Goal: Task Accomplishment & Management: Use online tool/utility

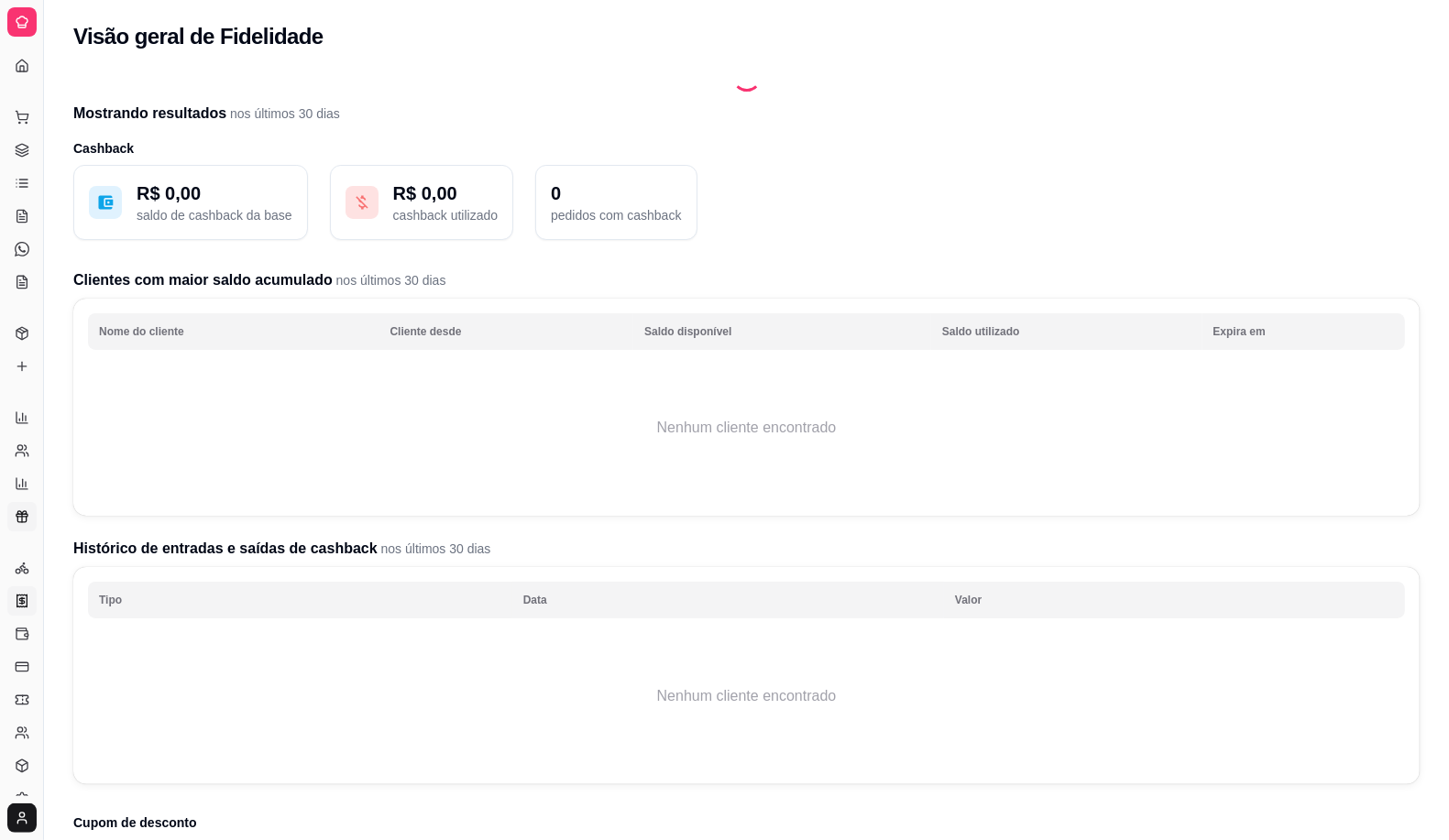
drag, startPoint x: 19, startPoint y: 588, endPoint x: 14, endPoint y: 612, distance: 24.5
click at [16, 587] on link "Nota Fiscal (NFC-e)" at bounding box center [22, 601] width 29 height 29
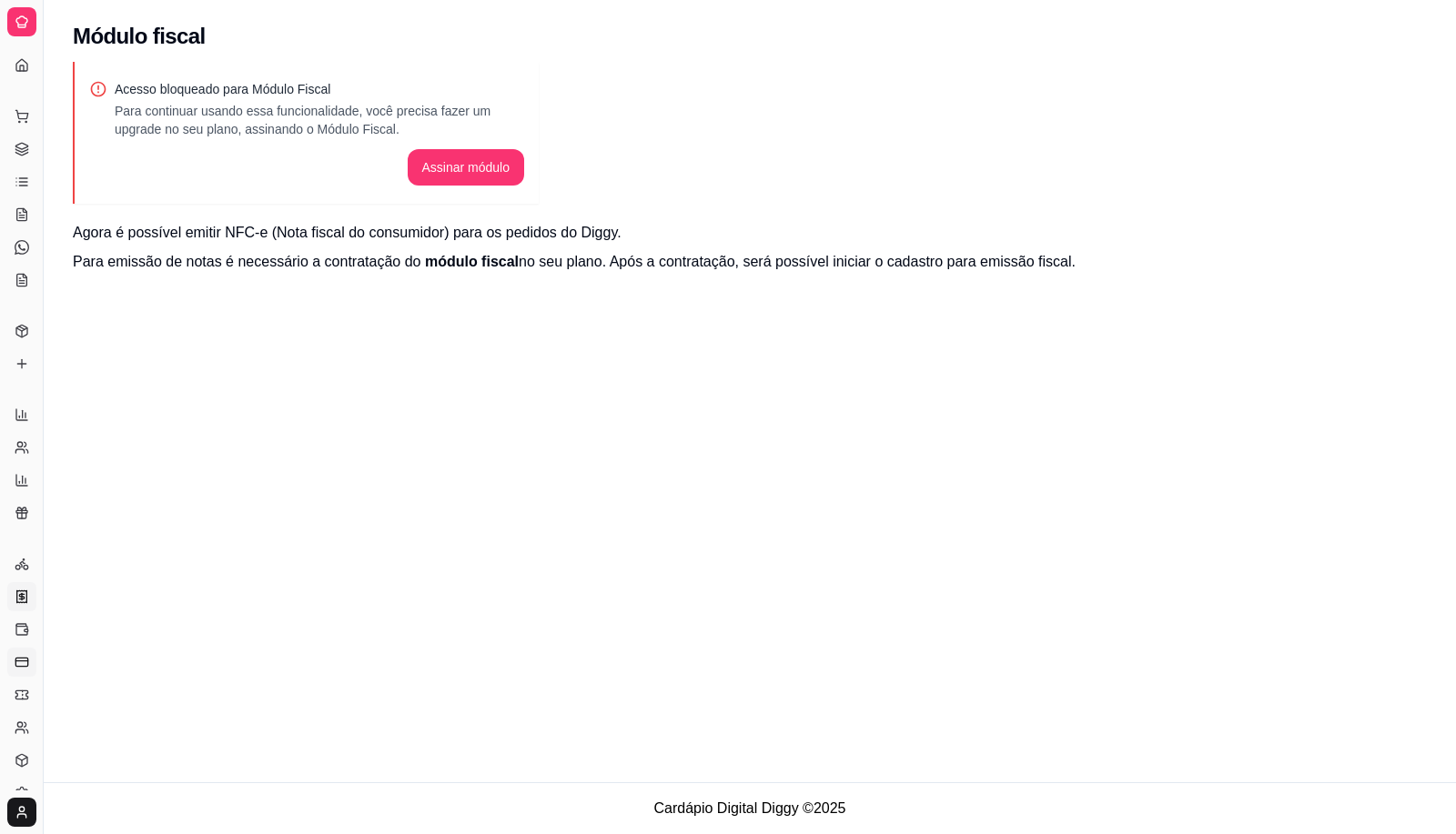
drag, startPoint x: 12, startPoint y: 647, endPoint x: 6, endPoint y: 656, distance: 10.8
click at [10, 646] on ul "Entregadores novo Nota Fiscal (NFC-e) Controle de caixa Controle de fiado Cupon…" at bounding box center [21, 678] width 28 height 259
click at [16, 753] on icon at bounding box center [22, 760] width 15 height 15
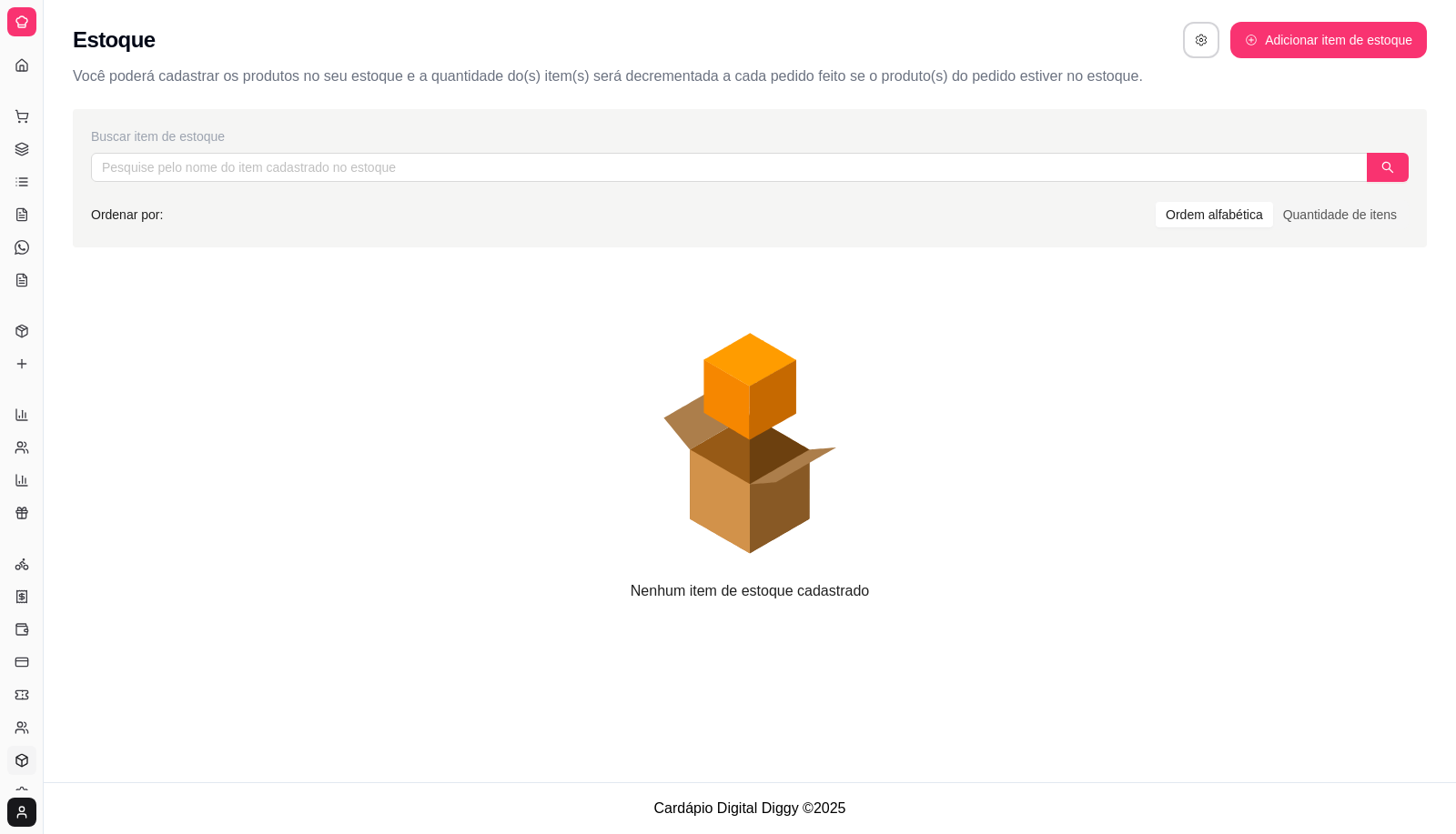
click at [5, 226] on div "Dia a dia Pedidos balcão (PDV) Gestor de Pedidos Lista de Pedidos Salão / Mesas…" at bounding box center [21, 198] width 43 height 208
click at [0, 169] on div "Dia a dia Pedidos balcão (PDV) Gestor de Pedidos Lista de Pedidos Salão / Mesas…" at bounding box center [21, 198] width 43 height 208
click at [33, 75] on div "Diggy Sistema de Gestão C Café de Vó ... Loja aberta Plano Customizado até 02/0…" at bounding box center [21, 417] width 43 height 834
click at [15, 73] on div "Dia a dia" at bounding box center [21, 87] width 28 height 29
click at [14, 100] on div "Dia a dia" at bounding box center [21, 87] width 28 height 29
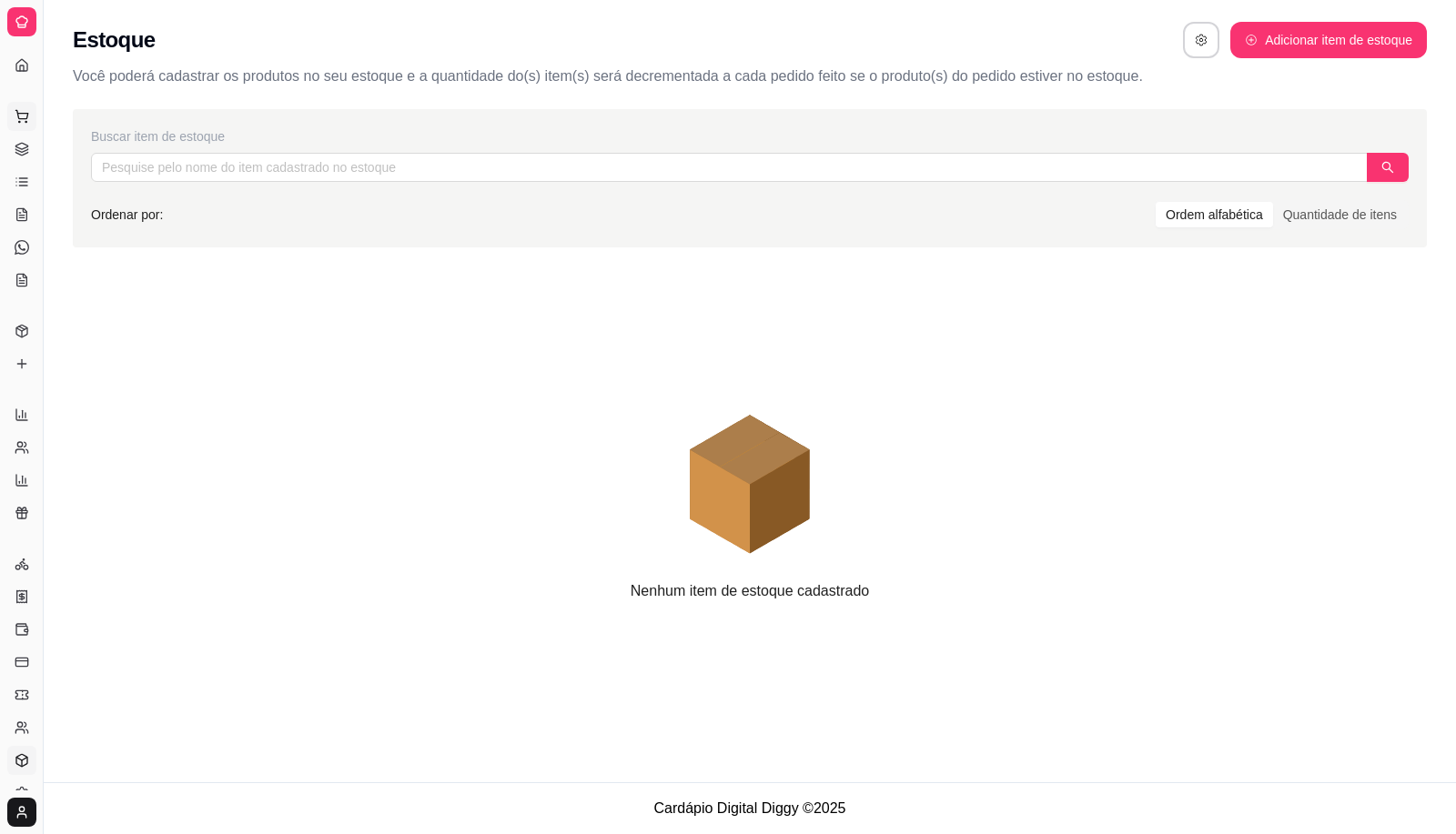
click at [30, 116] on button "Pedidos balcão (PDV)" at bounding box center [22, 117] width 29 height 29
click at [14, 193] on div "Café Cuscuz Tapioca Pães Crepioca Bolos Tortas Salgados Sucos Bebidas Caldos Pr…" at bounding box center [728, 417] width 1456 height 834
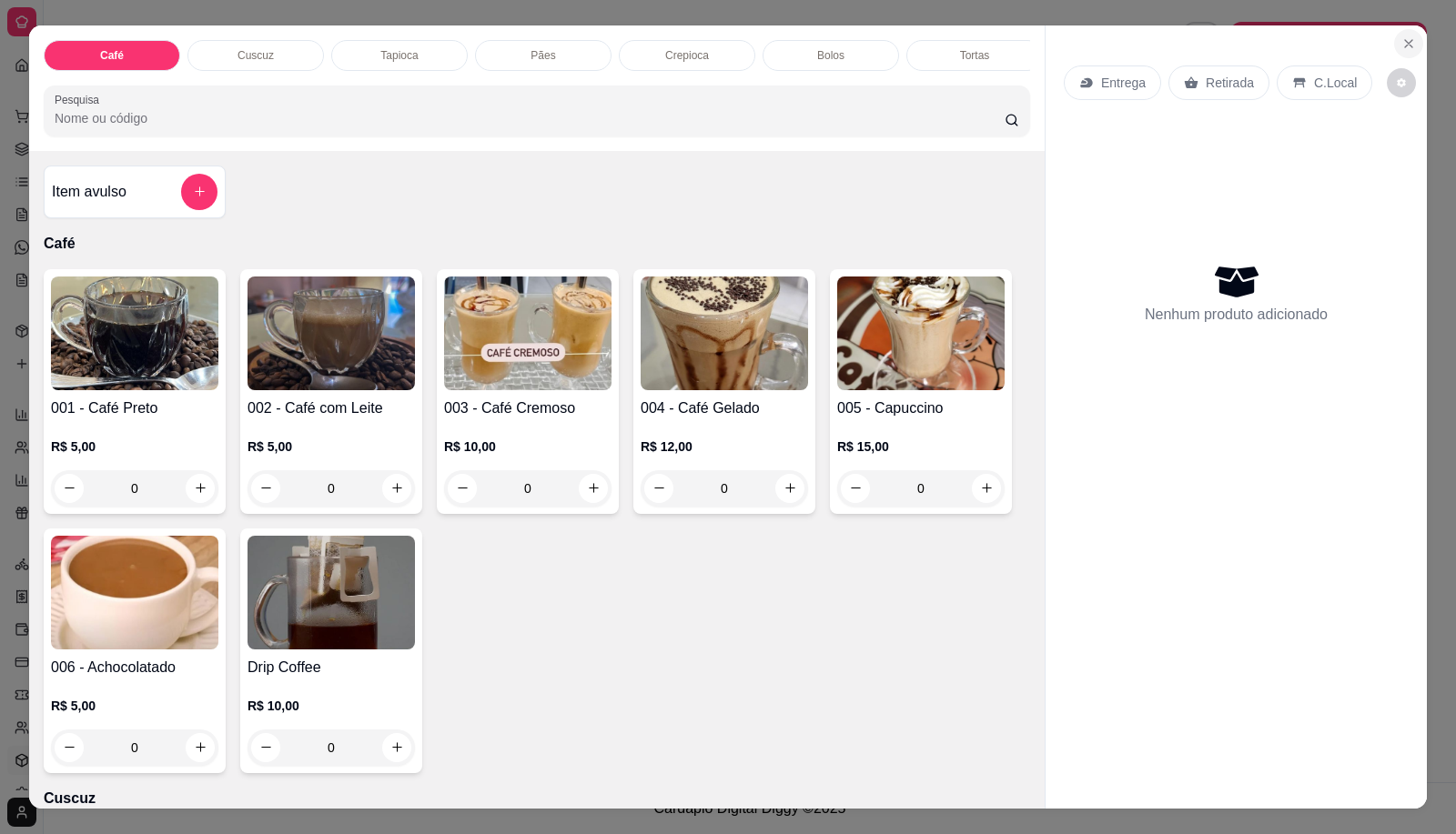
click at [1402, 43] on button "Close" at bounding box center [1409, 44] width 29 height 29
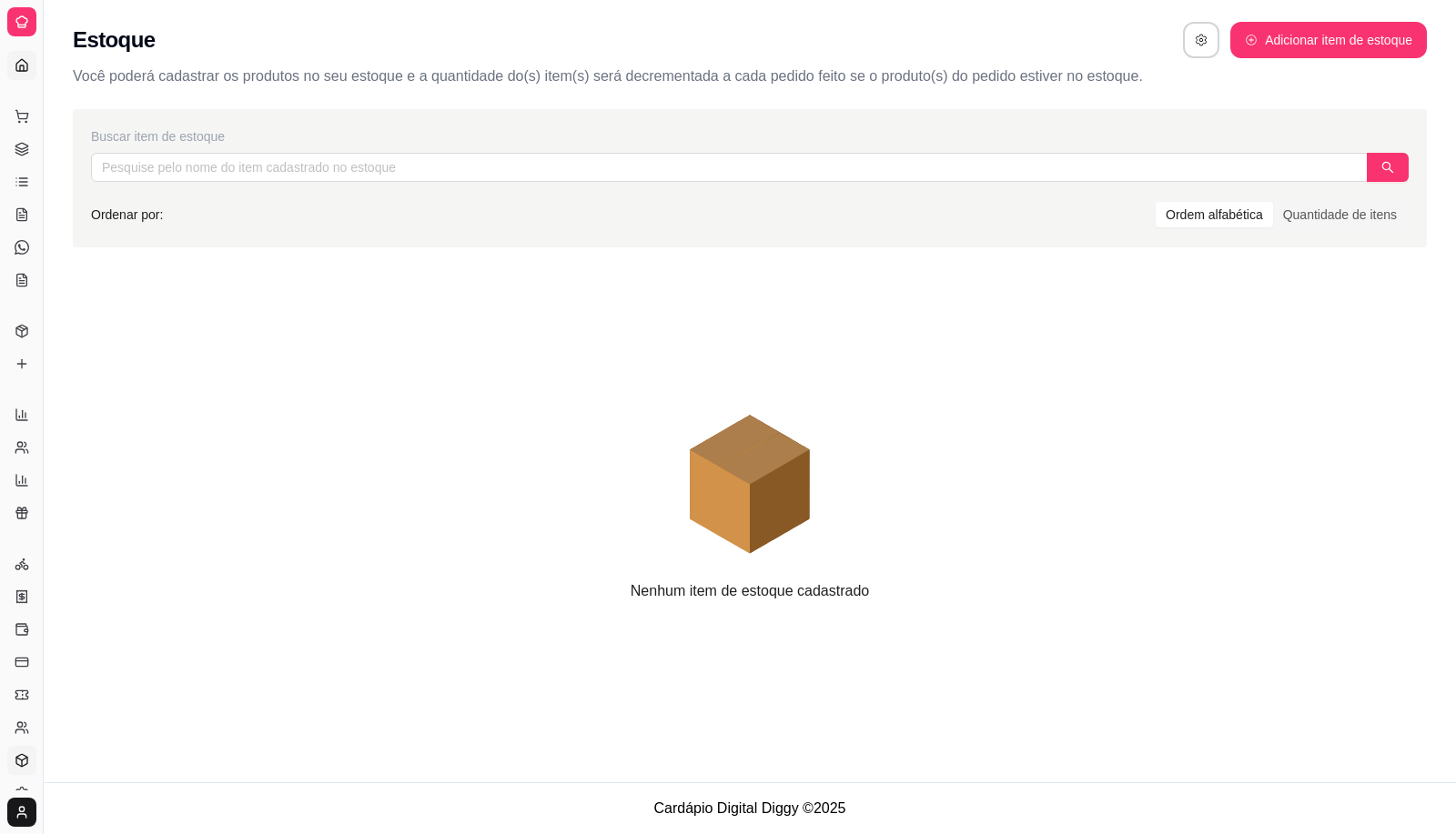
click at [18, 64] on icon at bounding box center [22, 66] width 15 height 15
